Goal: Information Seeking & Learning: Learn about a topic

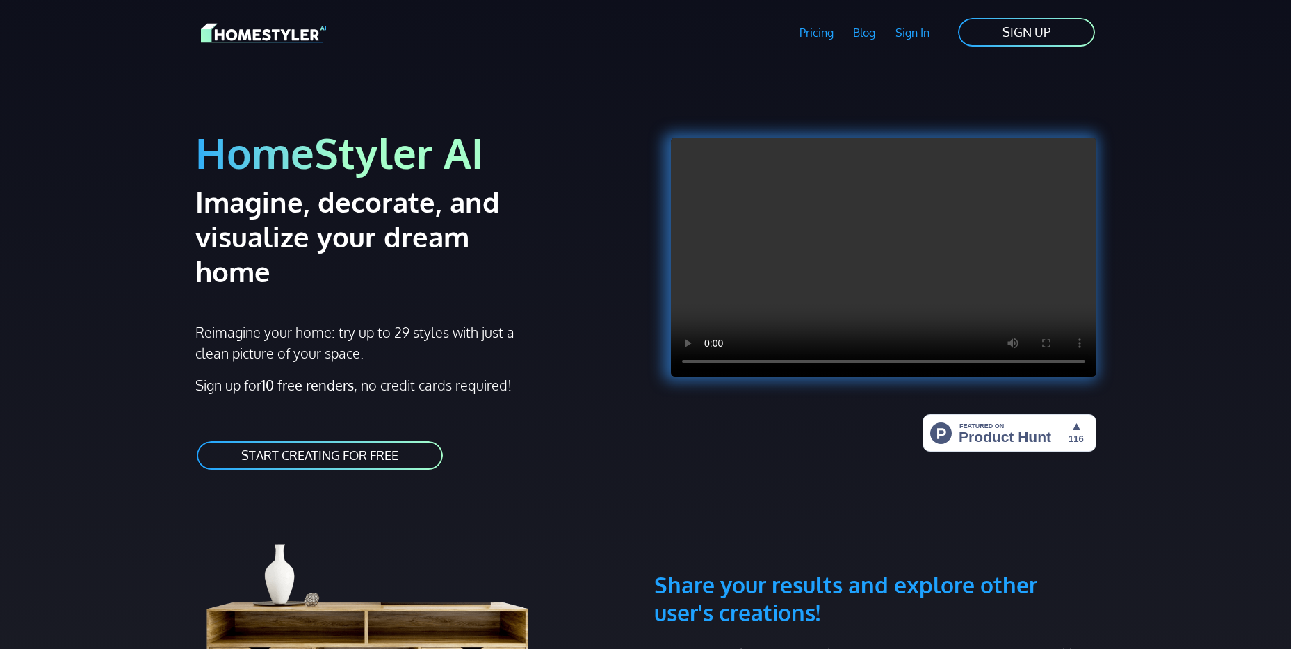
click at [814, 31] on link "Pricing" at bounding box center [816, 33] width 54 height 32
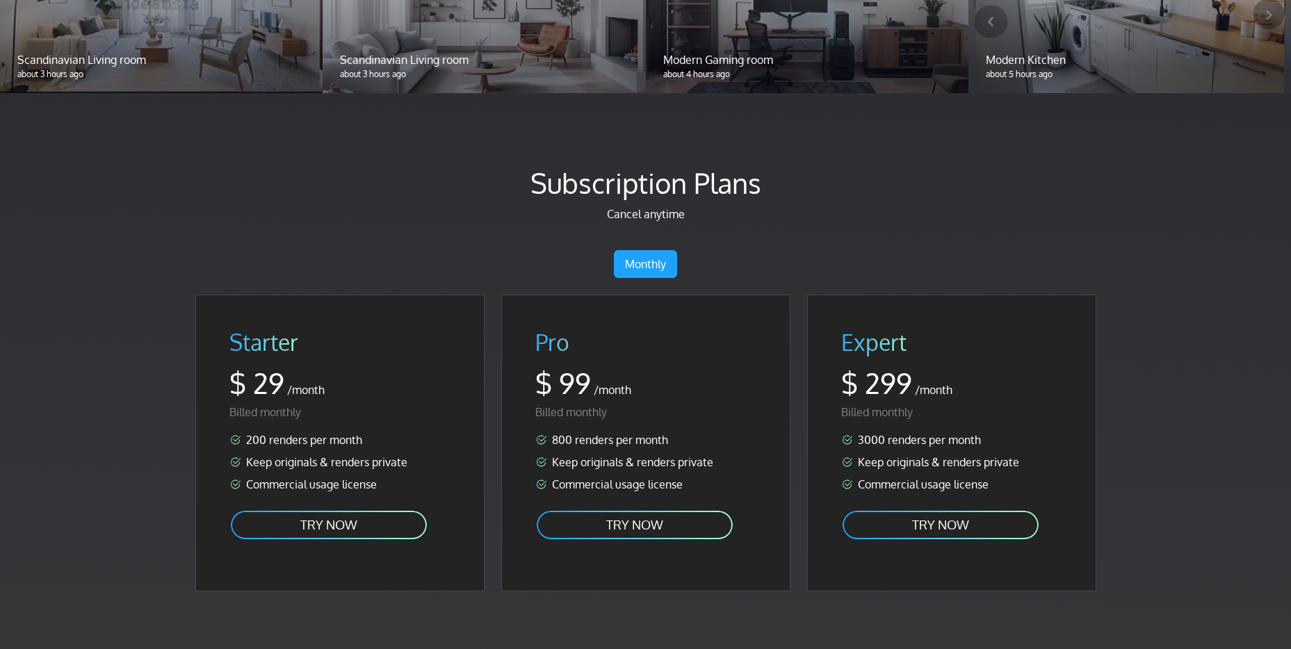
scroll to position [1664, 0]
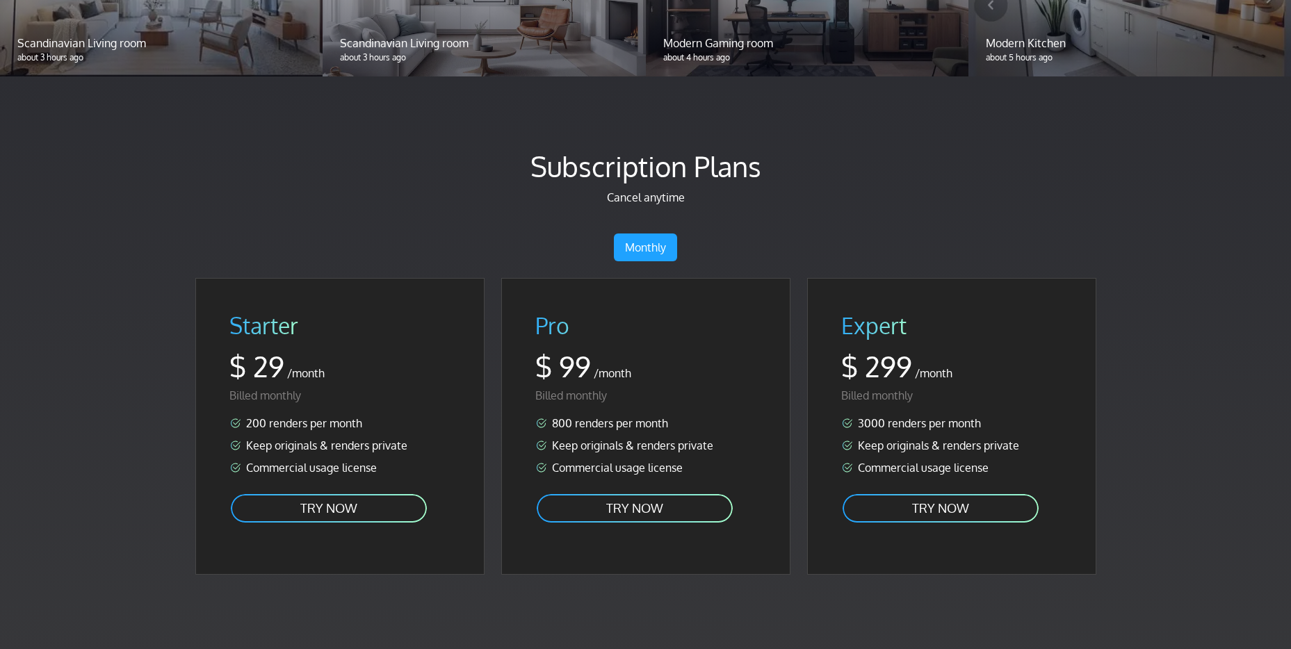
click at [651, 234] on link "Monthly" at bounding box center [645, 248] width 63 height 28
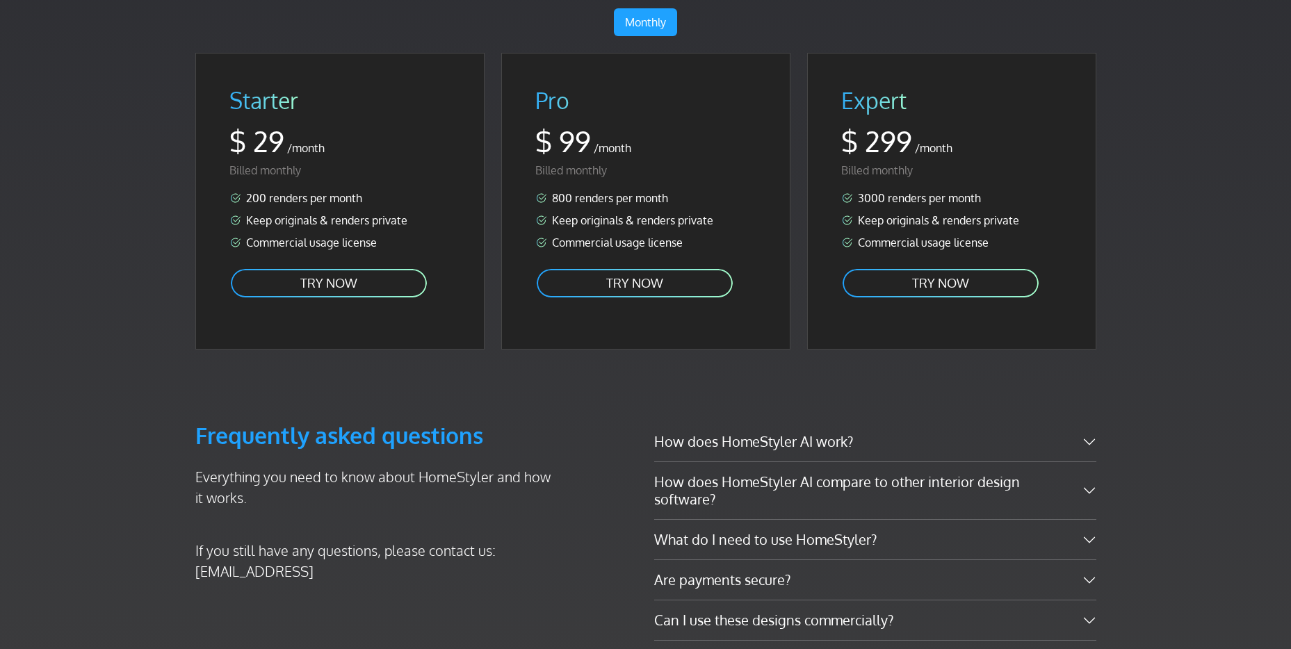
scroll to position [1963, 0]
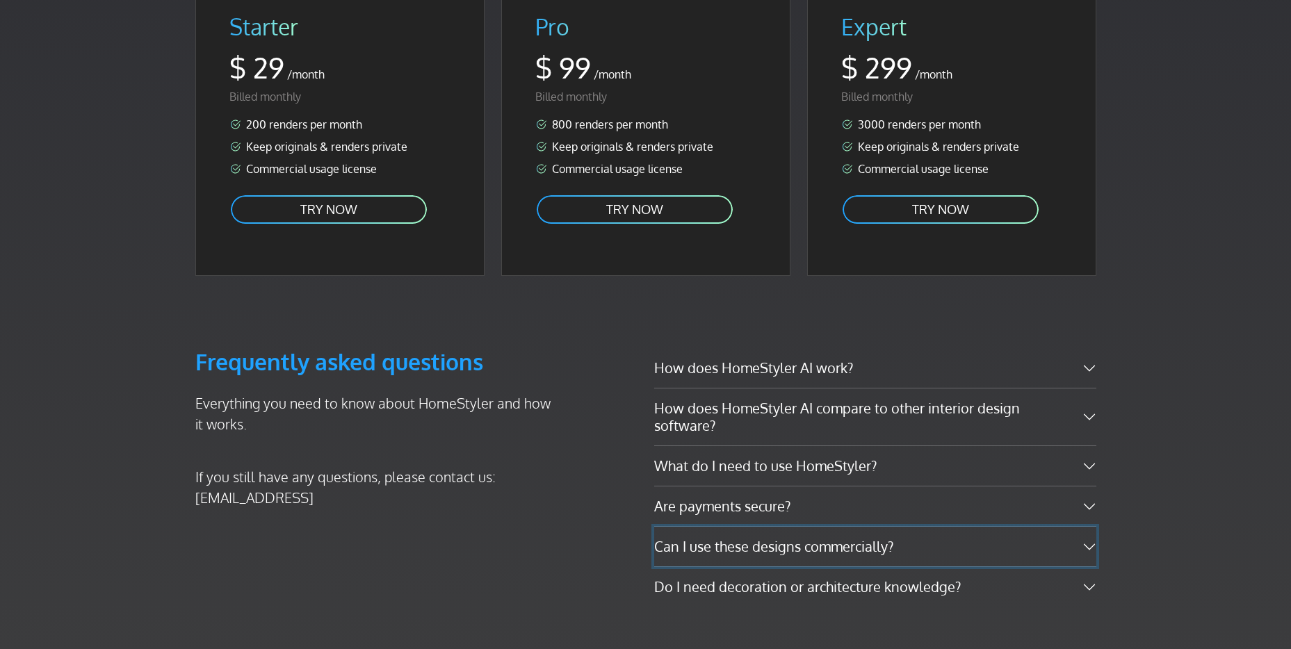
click at [866, 527] on button "Can I use these designs commercially?" at bounding box center [875, 547] width 442 height 40
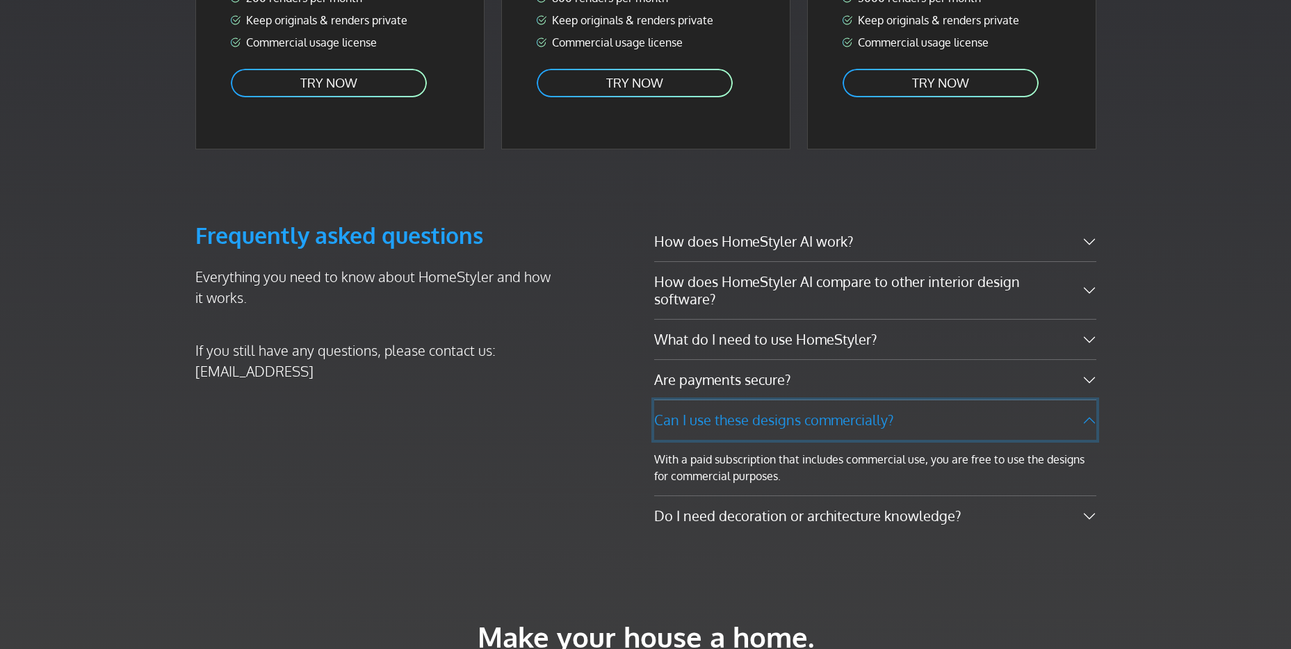
scroll to position [2152, 0]
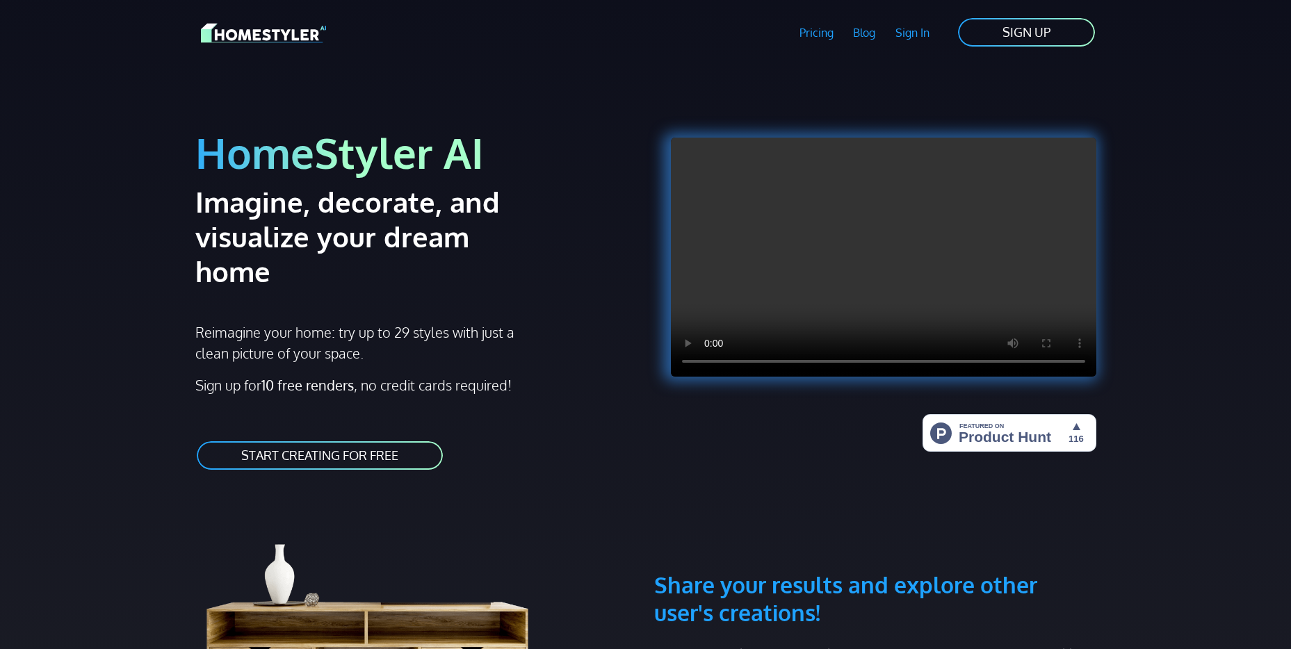
click at [820, 31] on link "Pricing" at bounding box center [816, 33] width 54 height 32
click at [806, 35] on link "Pricing" at bounding box center [816, 33] width 54 height 32
click at [813, 38] on link "Pricing" at bounding box center [816, 33] width 54 height 32
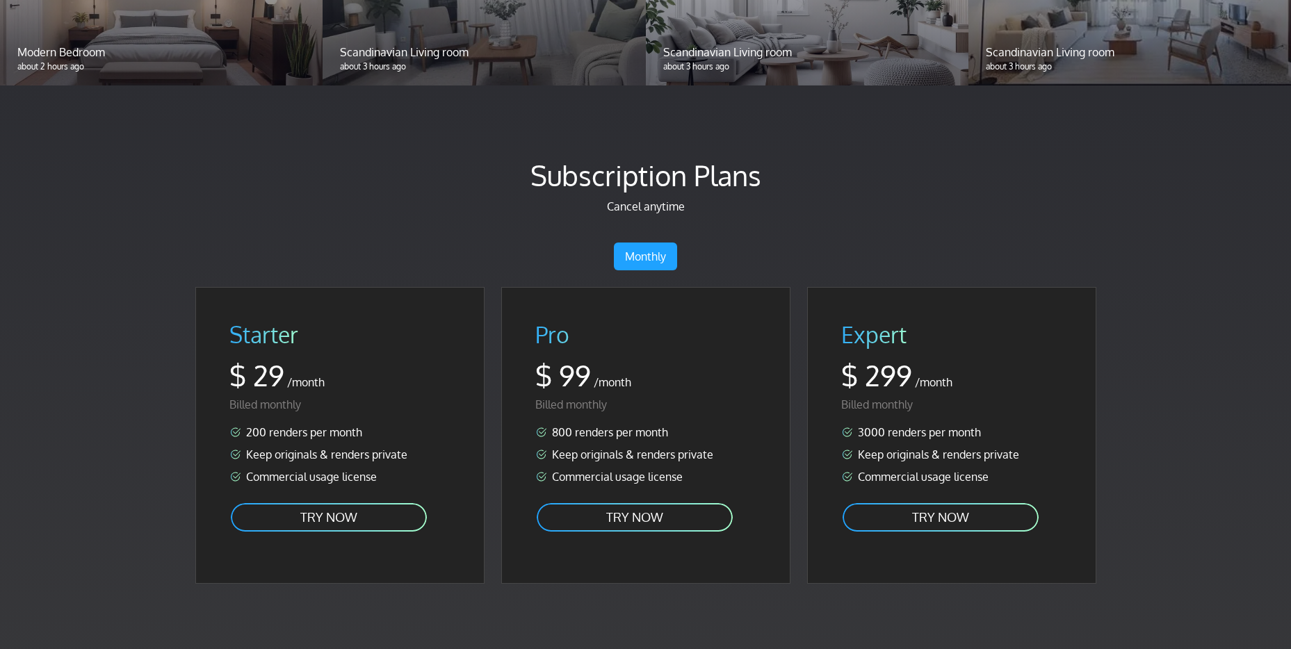
scroll to position [1664, 0]
